Goal: Task Accomplishment & Management: Complete application form

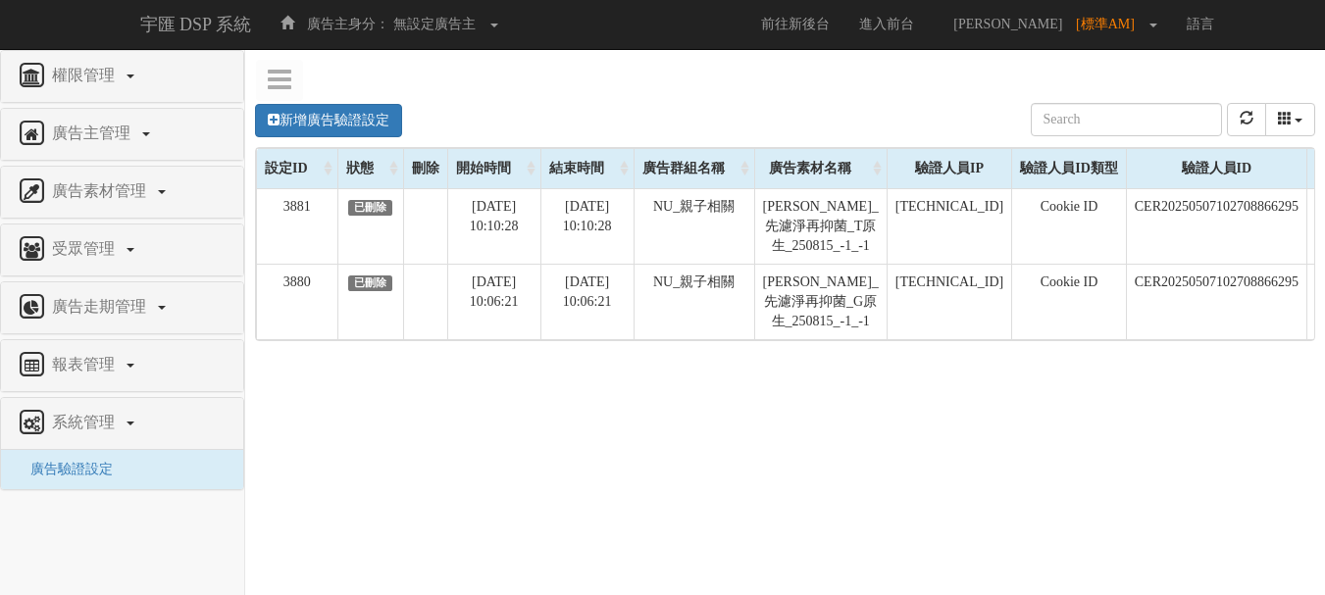
click at [404, 446] on div "新增廣告驗證設定 設定ID 狀態 刪除 開始時間 結束時間 廣告主ID 廣告主名稱 廣告走期ID 廣告走期名稱 廣告群組ID 廣告群組名稱 廣告素材 廣告素材…" at bounding box center [784, 377] width 1079 height 588
click at [377, 126] on link "新增廣告驗證設定" at bounding box center [328, 120] width 147 height 33
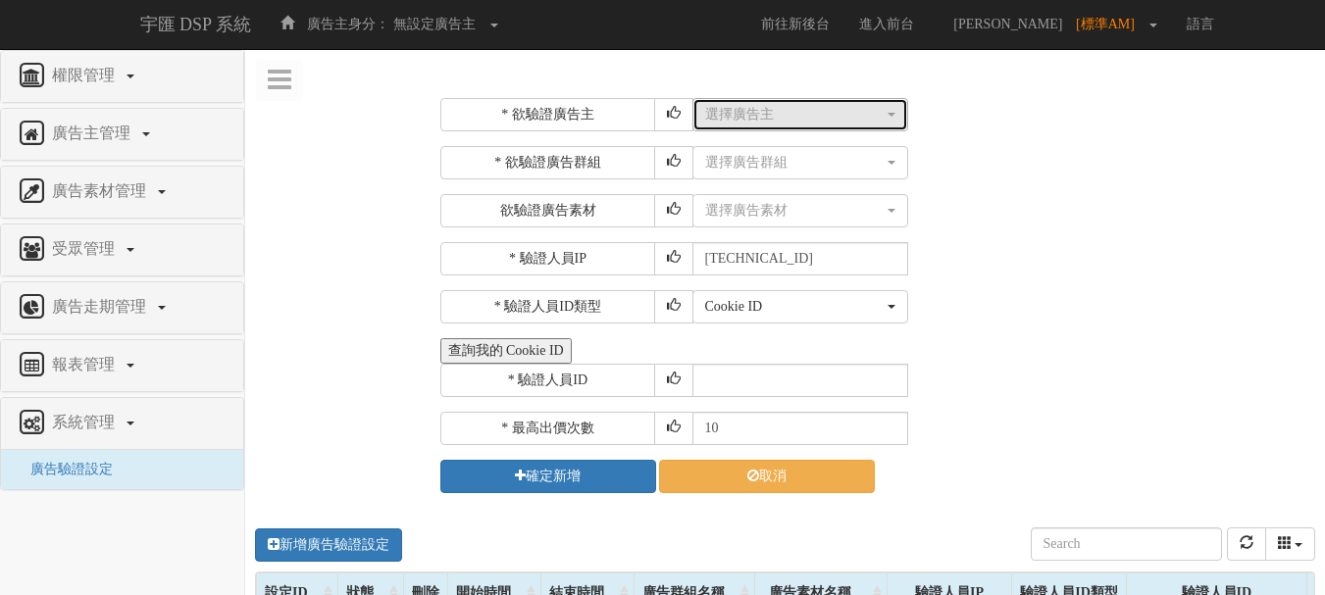
click at [732, 123] on div "選擇廣告主" at bounding box center [794, 115] width 178 height 20
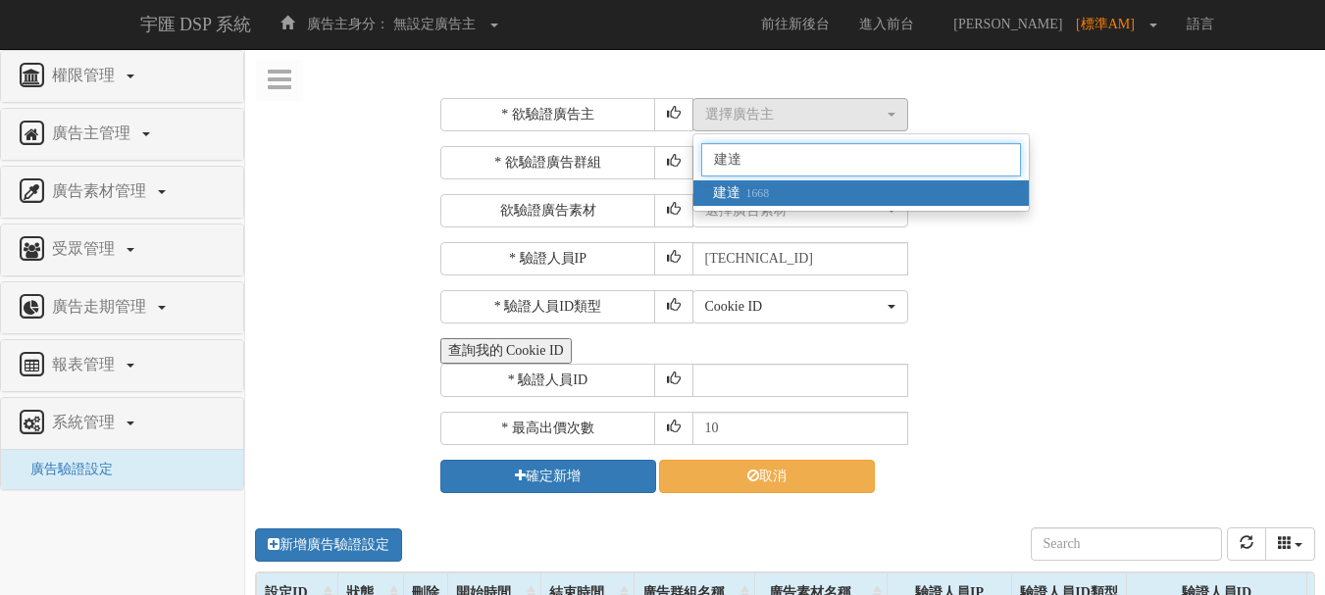
type input "建達"
click at [777, 197] on link "建達 1668" at bounding box center [860, 192] width 335 height 25
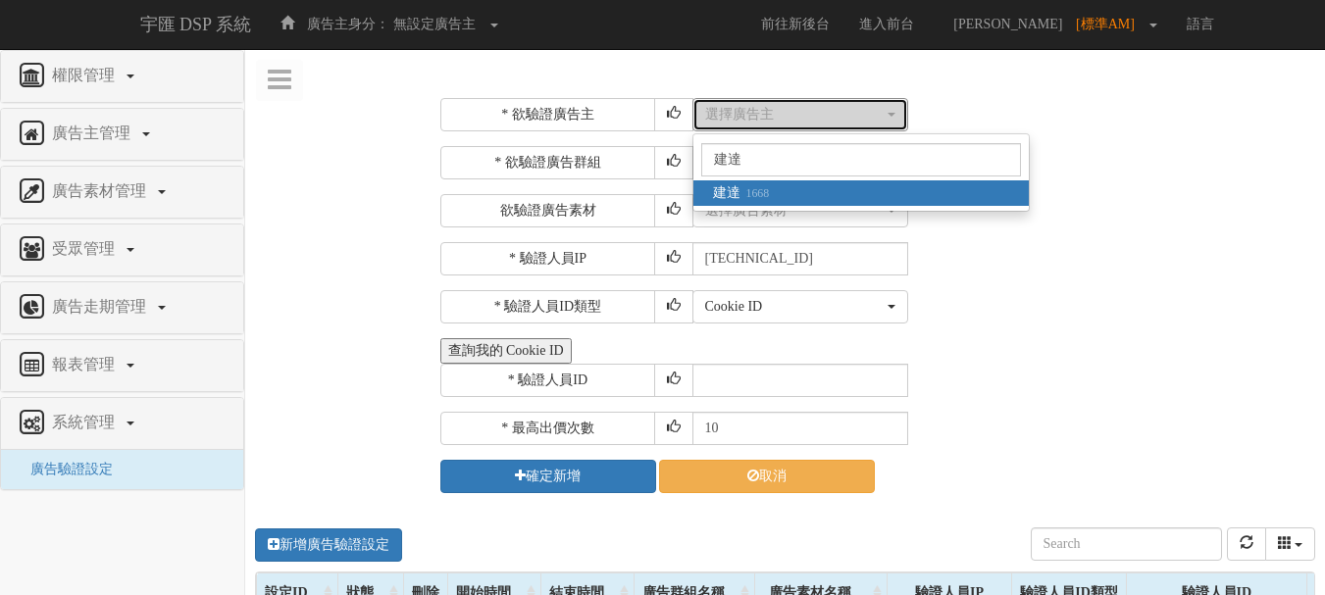
select select "1668"
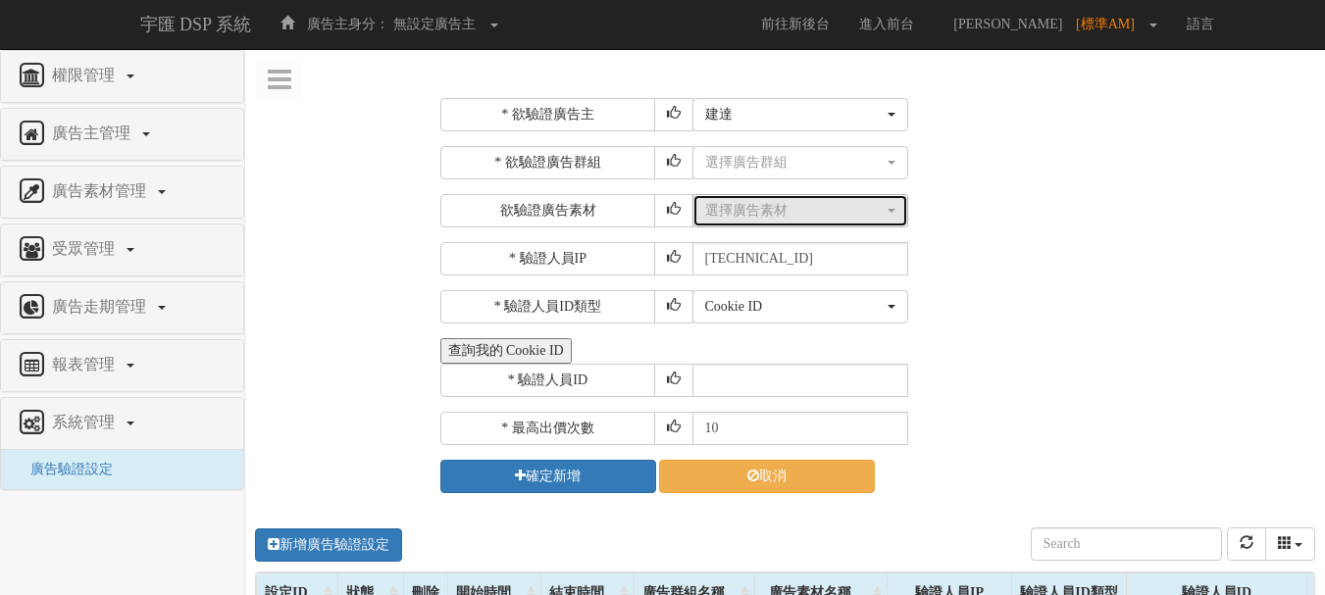
click at [776, 206] on div "選擇廣告素材" at bounding box center [794, 211] width 178 height 20
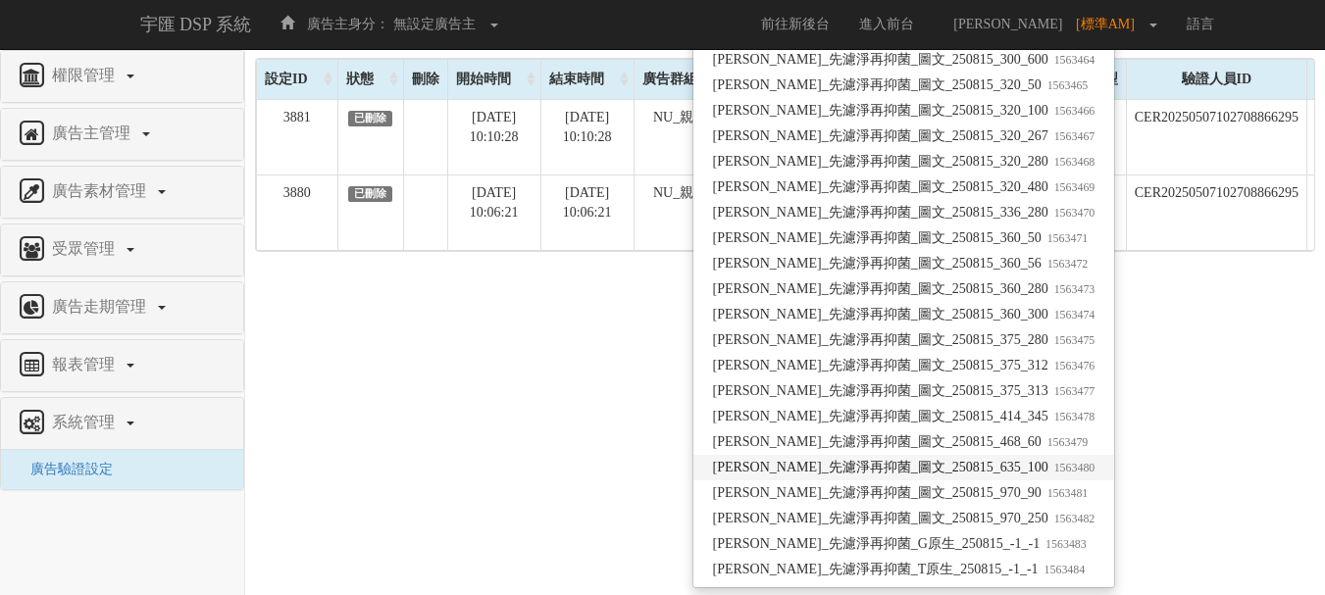
scroll to position [521, 0]
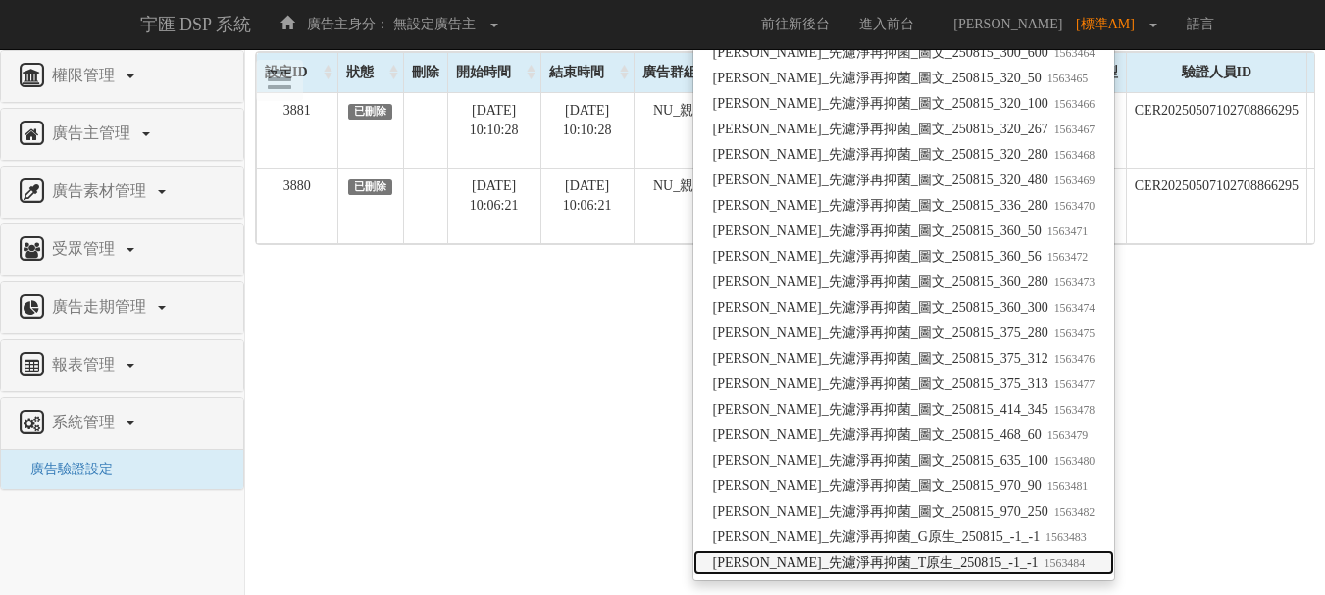
click at [878, 562] on span "[PERSON_NAME]_先濾淨再抑菌_T原生_250815_-1_-1 1563484" at bounding box center [899, 563] width 373 height 20
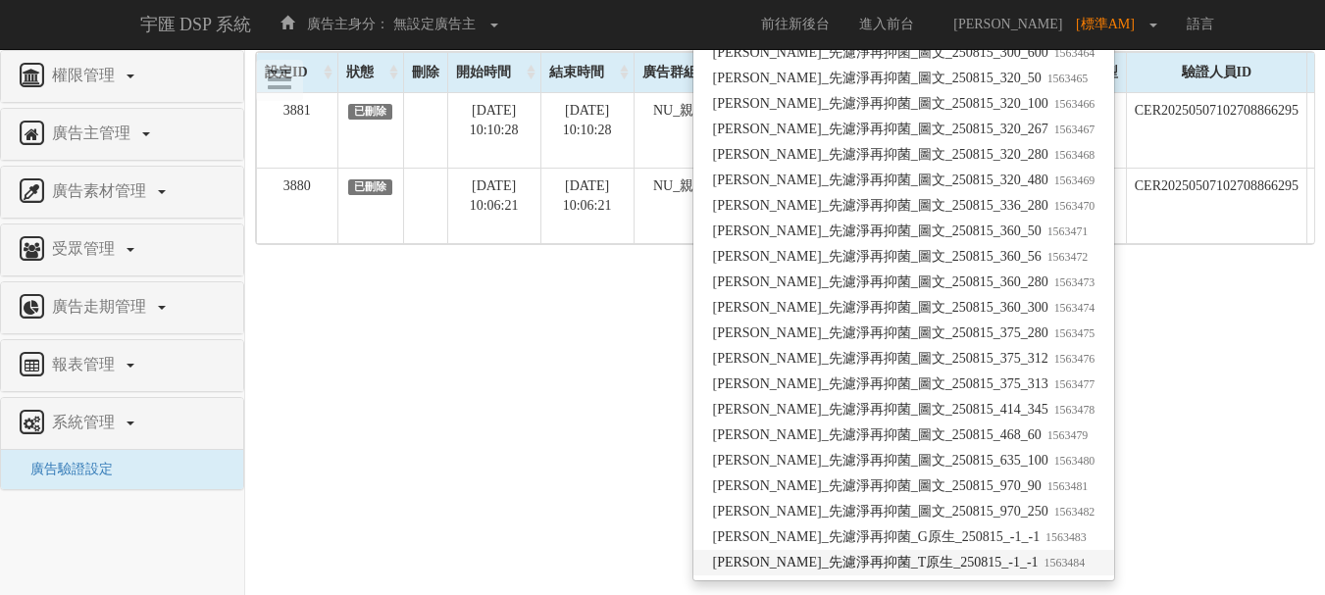
select select "1563484"
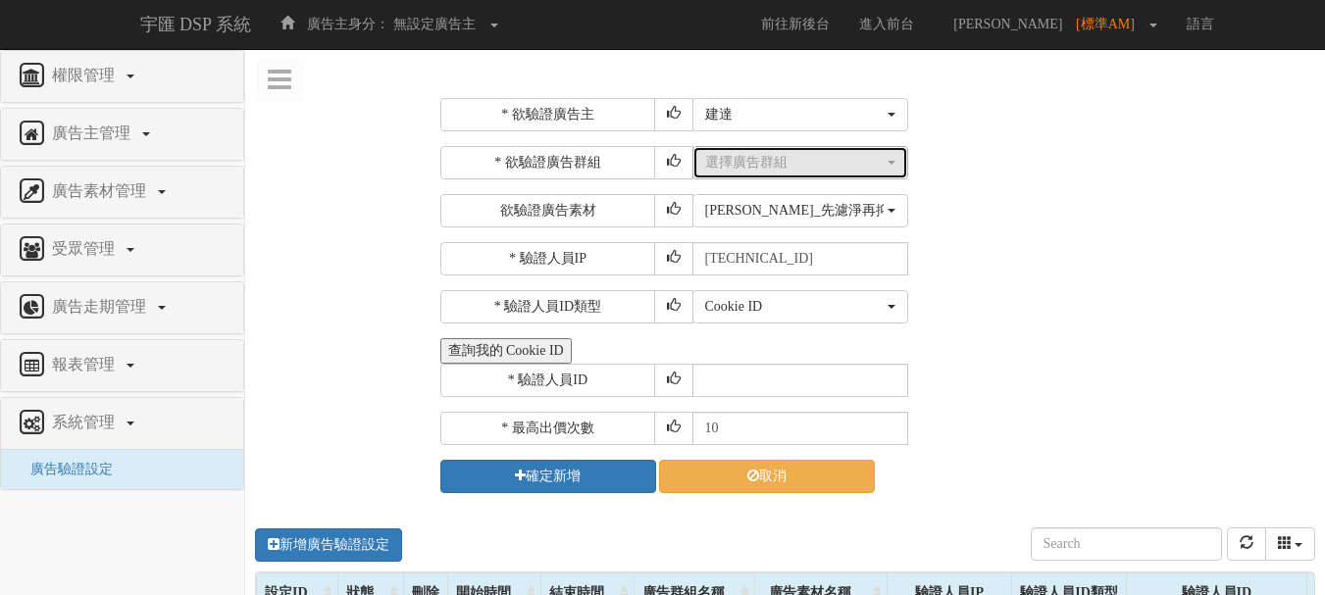
click at [752, 158] on div "選擇廣告群組" at bounding box center [794, 163] width 178 height 20
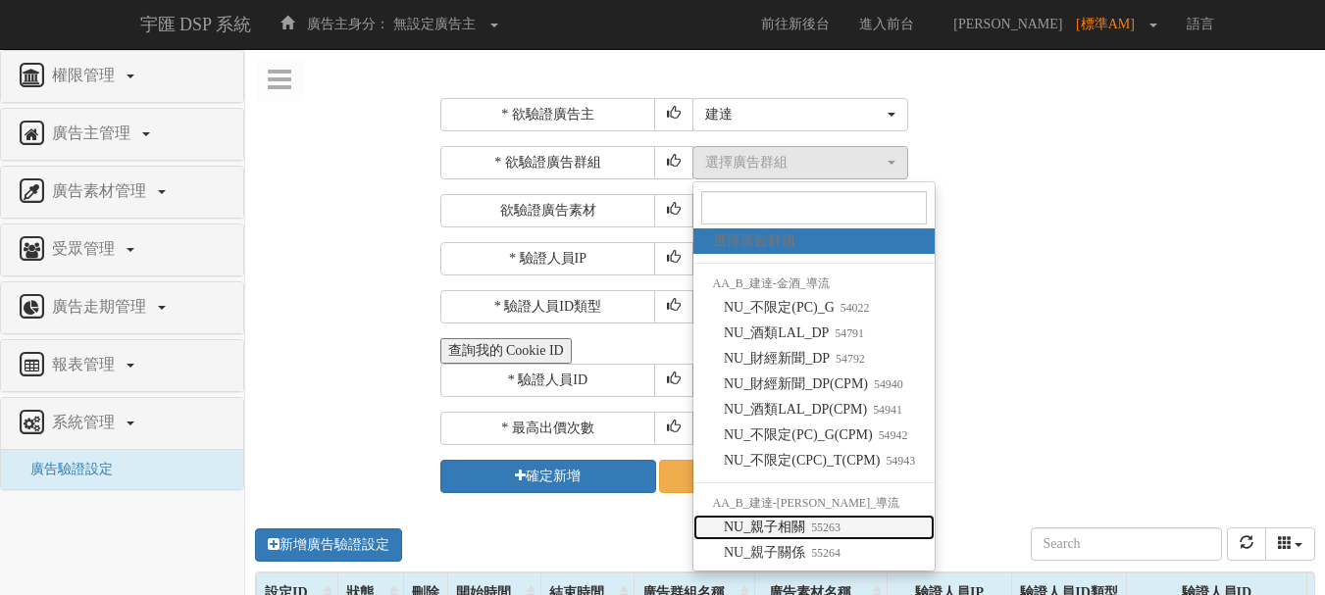
click at [790, 526] on span "NU_親子相關 55263" at bounding box center [782, 528] width 117 height 20
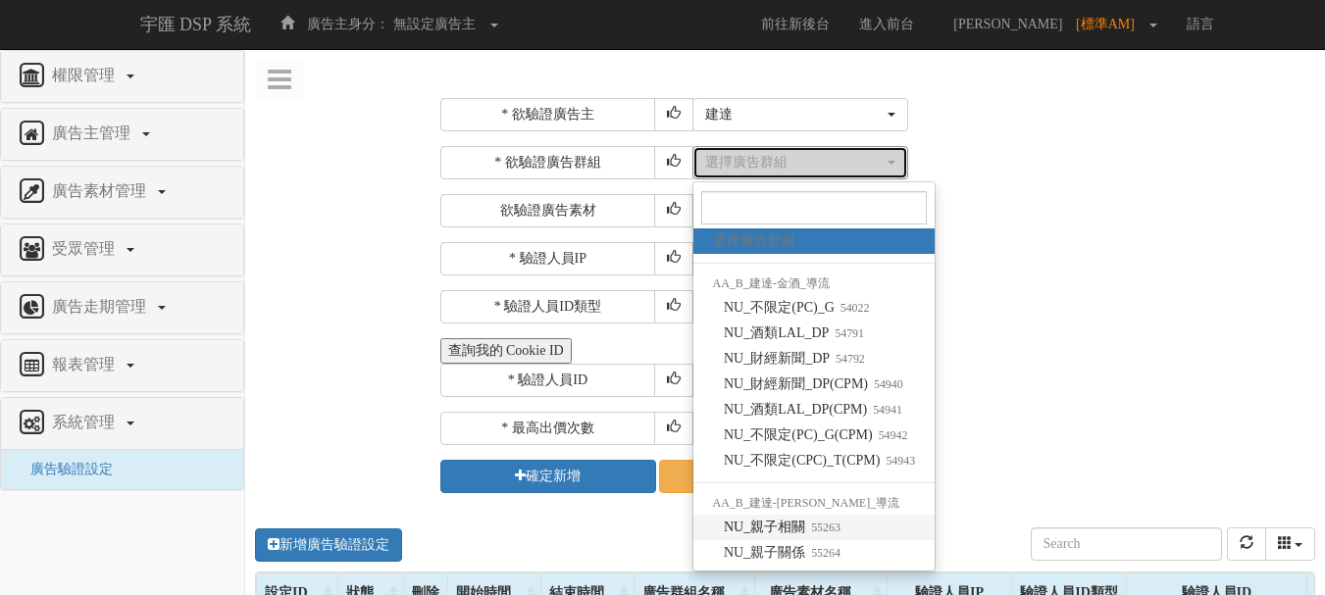
select select "55263"
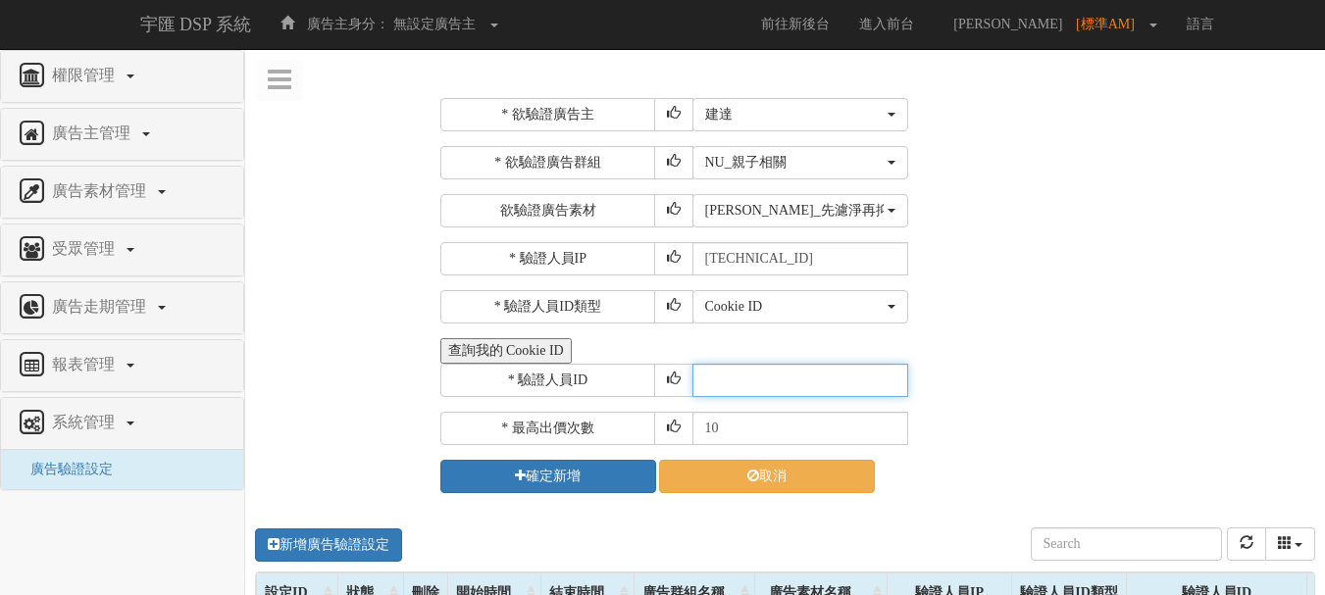
click at [747, 384] on input "text" at bounding box center [800, 380] width 216 height 33
type input "CER20250507102708866295"
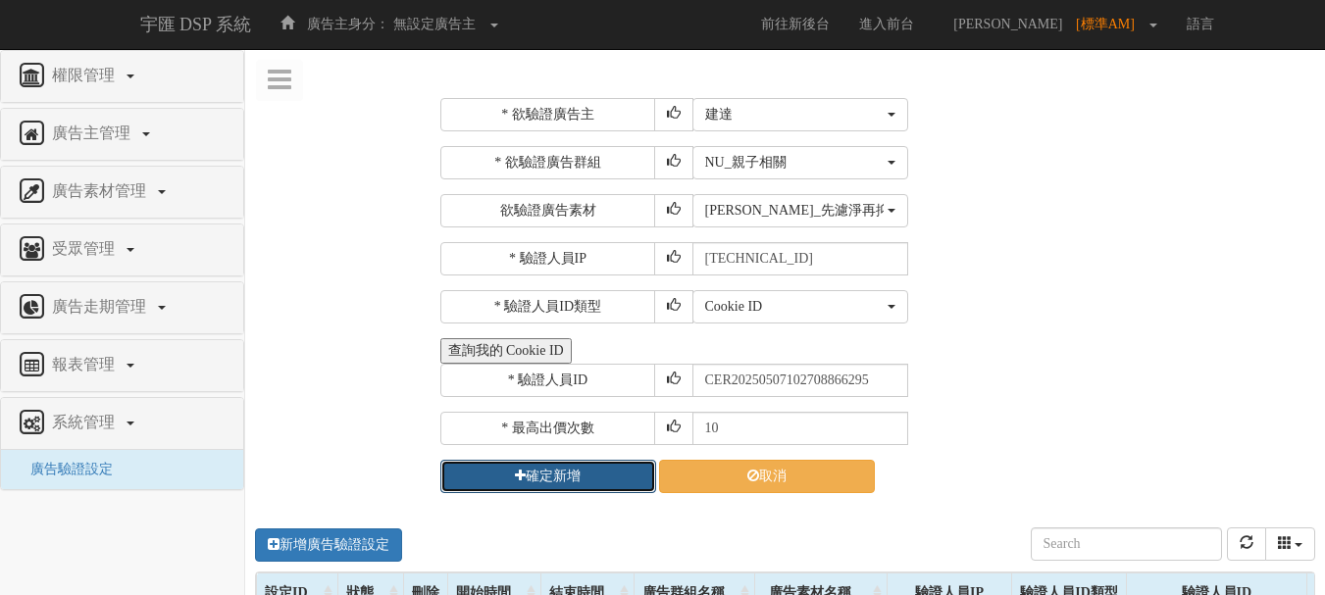
click at [568, 477] on button "確定新增" at bounding box center [548, 476] width 216 height 33
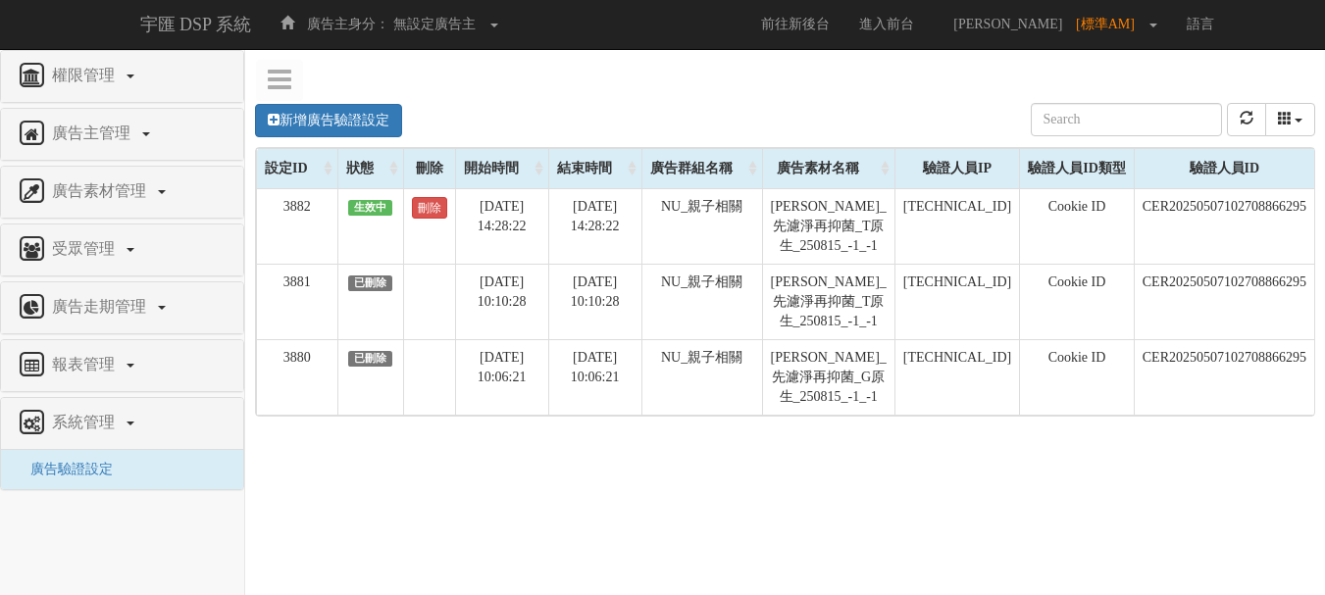
scroll to position [0, 181]
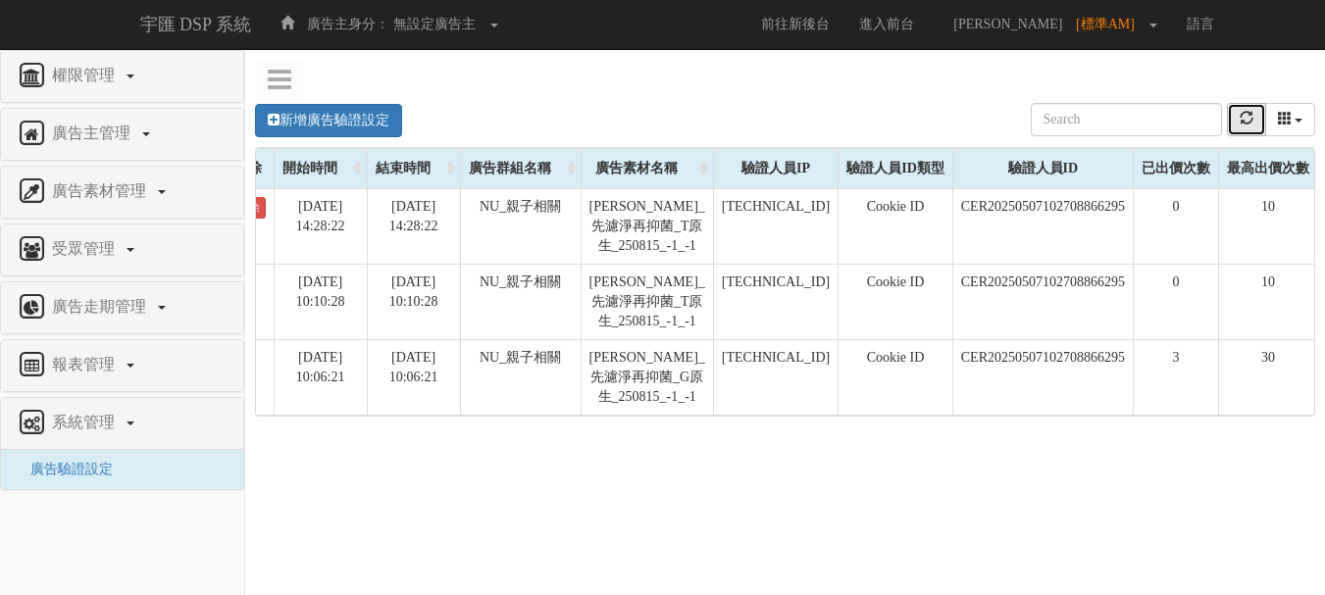
click at [1257, 124] on button "refresh" at bounding box center [1246, 119] width 39 height 33
click at [1249, 118] on icon "refresh" at bounding box center [1246, 118] width 14 height 14
click at [1244, 124] on icon "refresh" at bounding box center [1246, 118] width 14 height 14
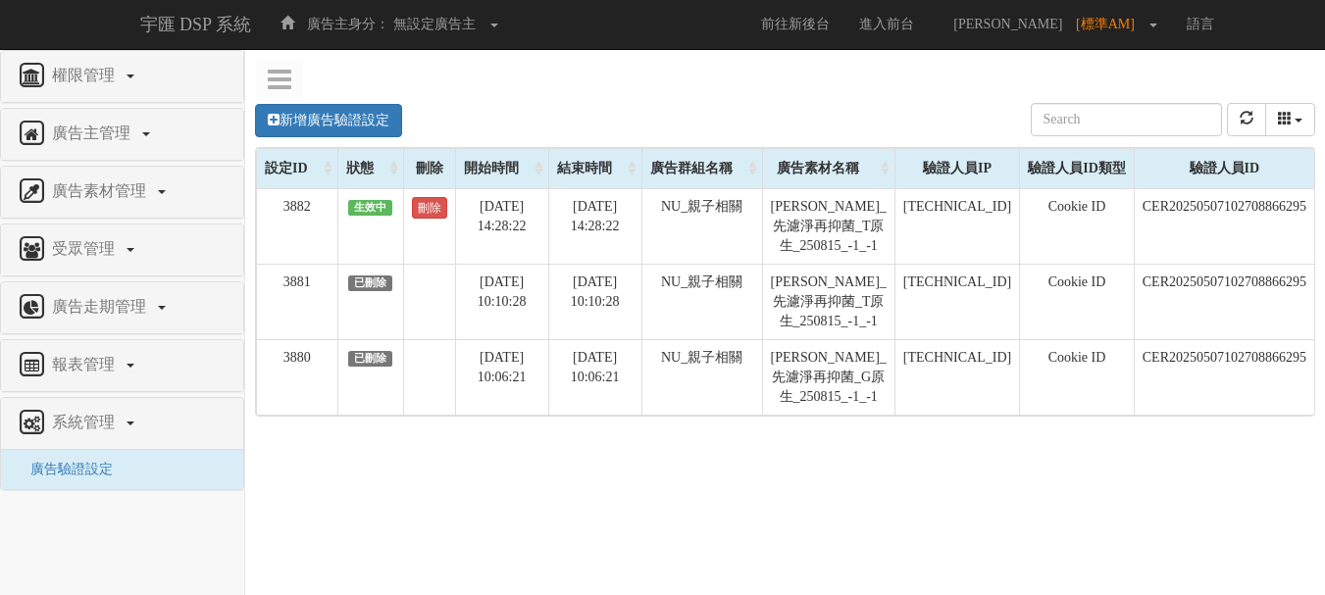
scroll to position [0, 181]
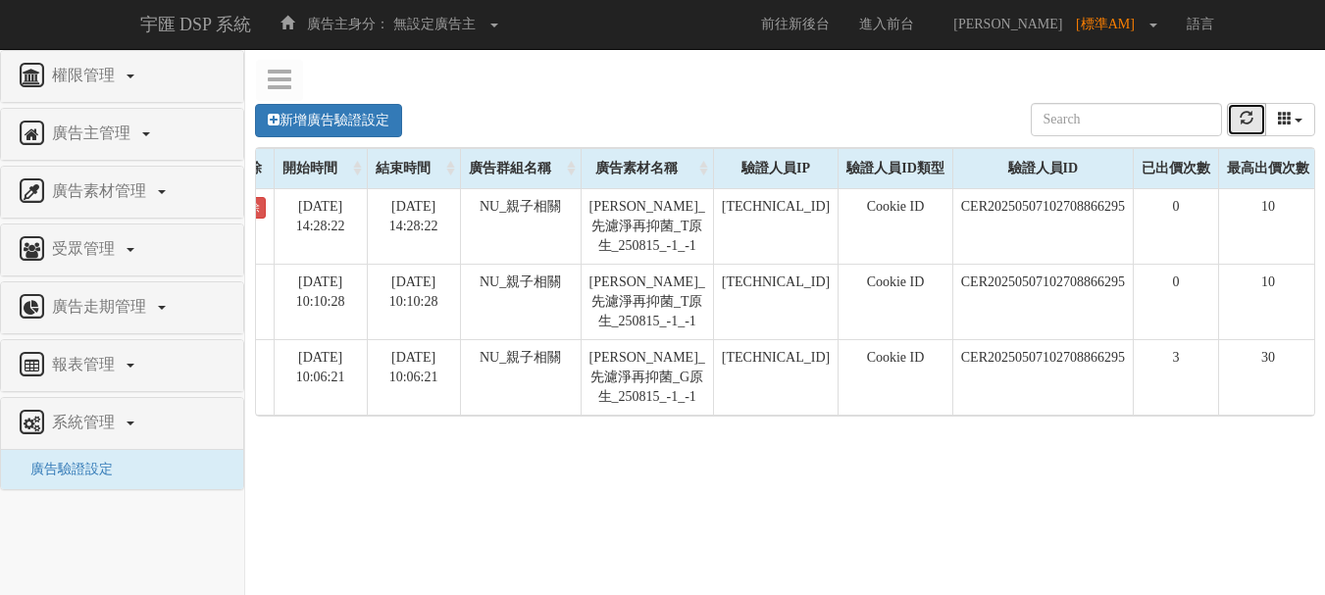
click at [1242, 120] on icon "refresh" at bounding box center [1246, 118] width 14 height 14
click at [1257, 119] on button "refresh" at bounding box center [1246, 119] width 39 height 33
click at [1272, 118] on button "columns" at bounding box center [1290, 119] width 51 height 33
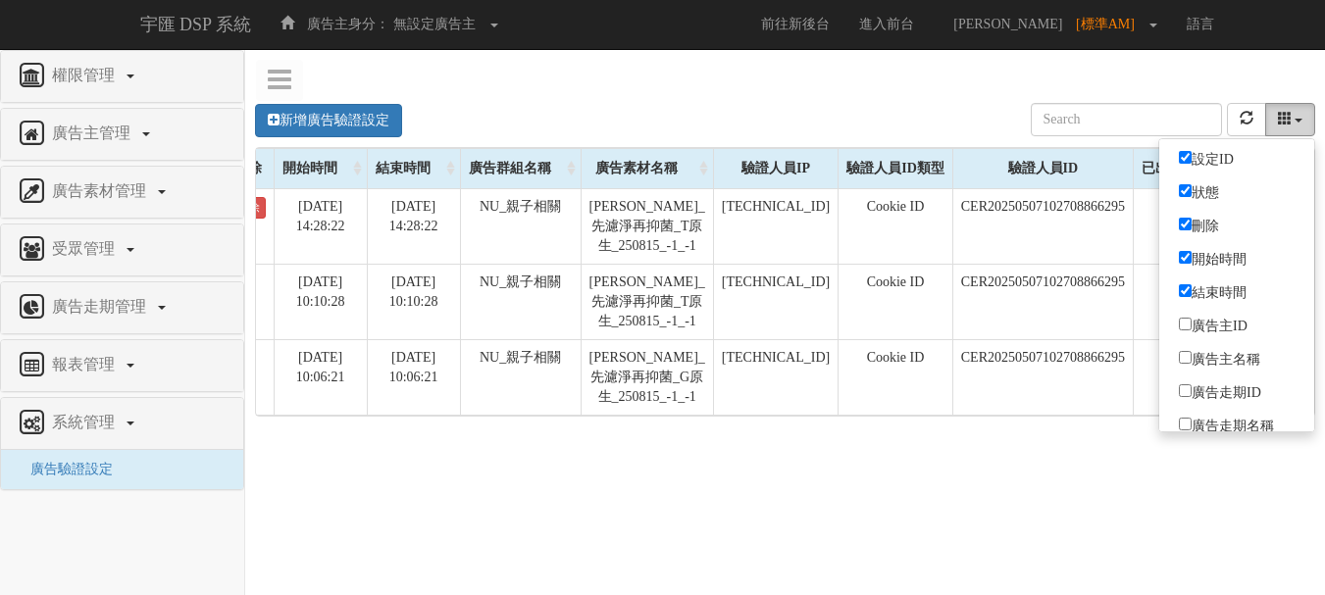
click at [1272, 118] on button "columns" at bounding box center [1290, 119] width 51 height 33
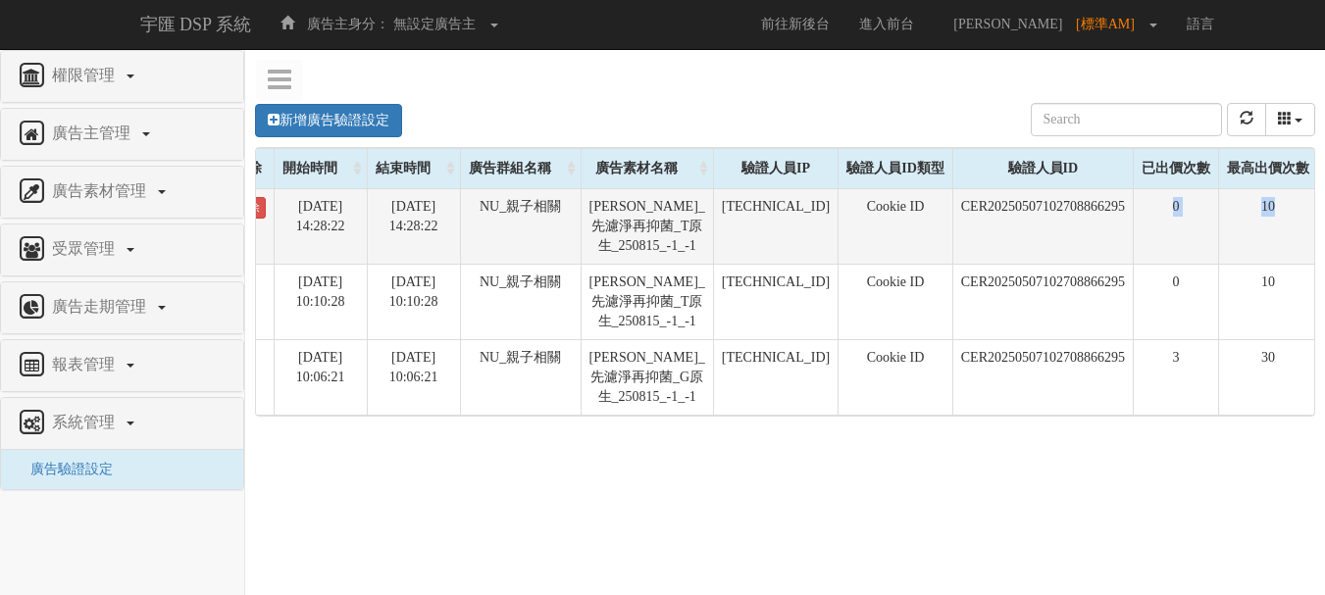
drag, startPoint x: 1166, startPoint y: 213, endPoint x: 1277, endPoint y: 218, distance: 110.9
click at [1277, 218] on tr "3882 生效中 刪除 2025-08-18 14:28:22 2025-08-19 14:28:22 NU_親子相關 飛利浦_先濾淨再抑菌_T原生_2508…" at bounding box center [696, 225] width 1242 height 75
click at [1277, 218] on td "10" at bounding box center [1268, 225] width 99 height 75
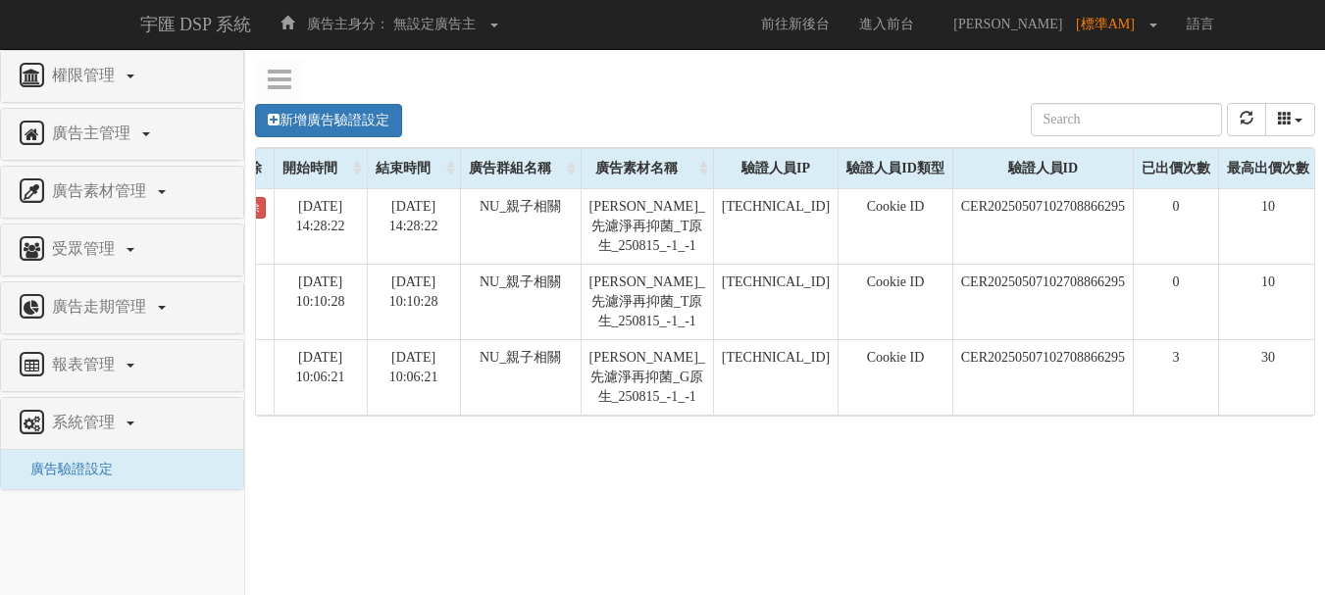
click at [1136, 500] on div "新增廣告驗證設定 設定ID 狀態 刪除 開始時間 結束時間 廣告主ID 廣告主名稱 廣告走期ID 廣告走期名稱 廣告群組ID 廣告群組名稱 廣告素材 廣告素材…" at bounding box center [784, 377] width 1079 height 588
click at [1255, 123] on button "refresh" at bounding box center [1246, 119] width 39 height 33
click at [1241, 126] on button "refresh" at bounding box center [1246, 119] width 39 height 33
click at [1257, 128] on button "refresh" at bounding box center [1246, 119] width 39 height 33
click at [1260, 116] on button "refresh" at bounding box center [1246, 119] width 39 height 33
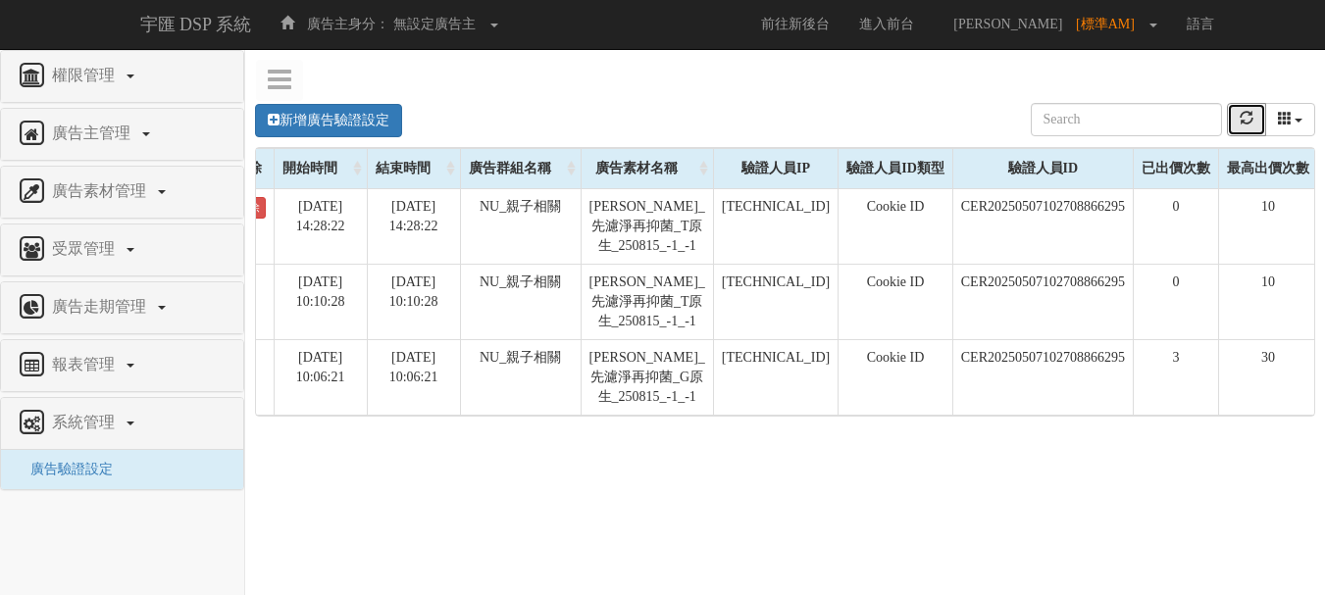
scroll to position [0, 0]
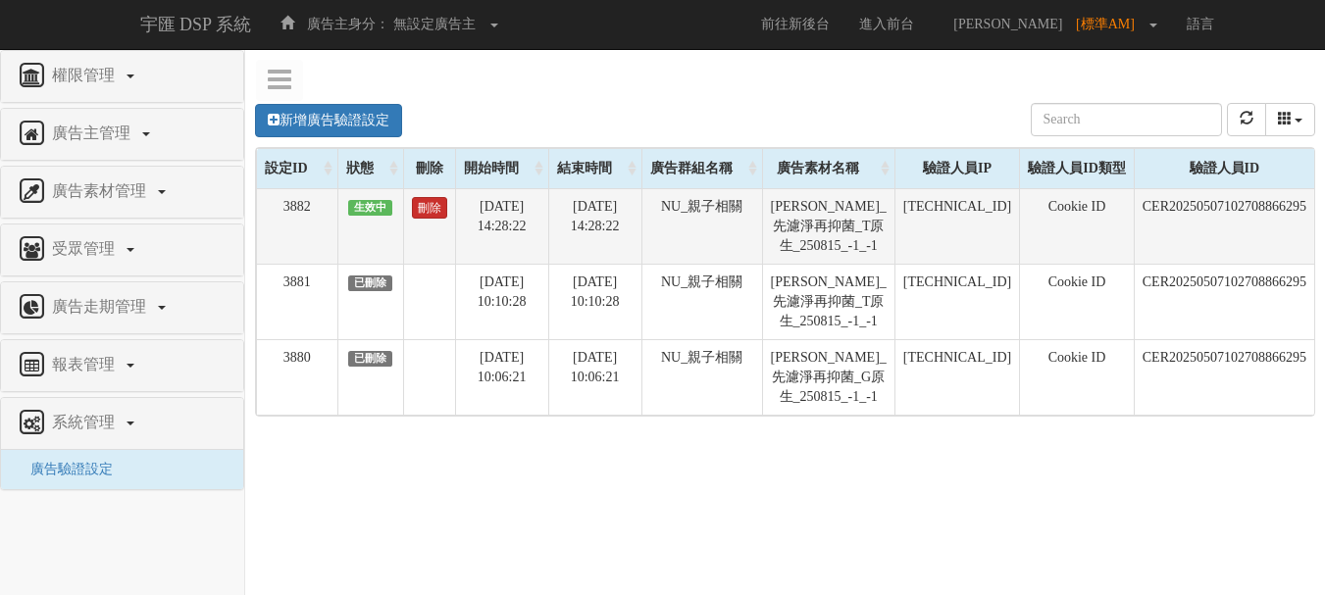
click at [423, 215] on link "刪除" at bounding box center [429, 208] width 35 height 22
